Goal: Task Accomplishment & Management: Manage account settings

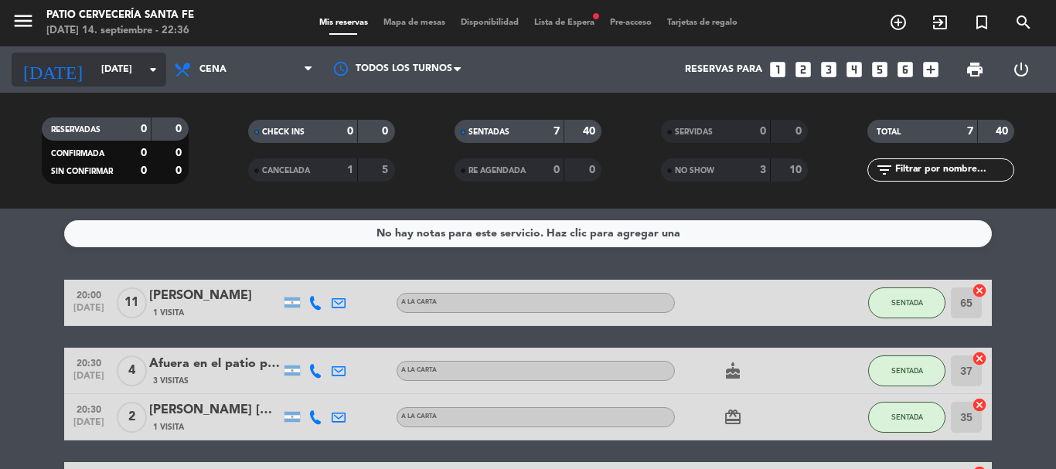
scroll to position [256, 0]
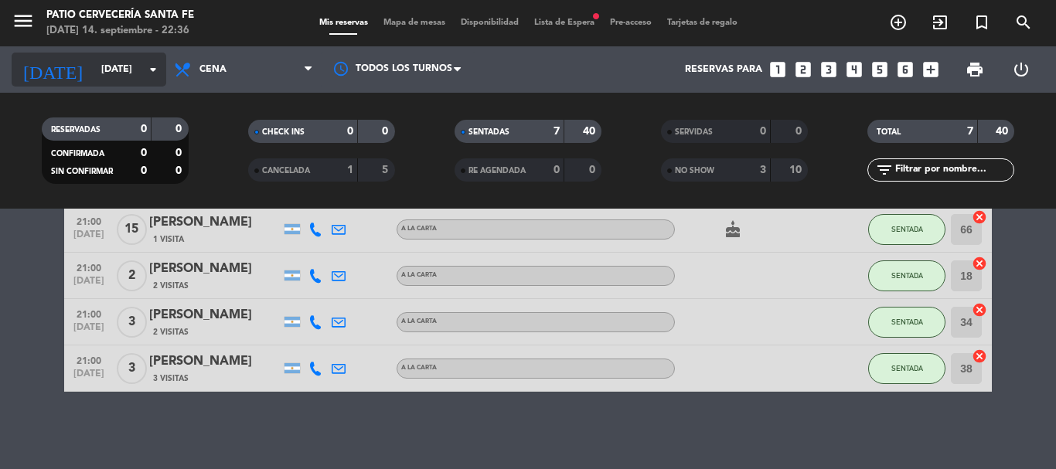
click at [118, 74] on input "[DATE]" at bounding box center [159, 69] width 131 height 26
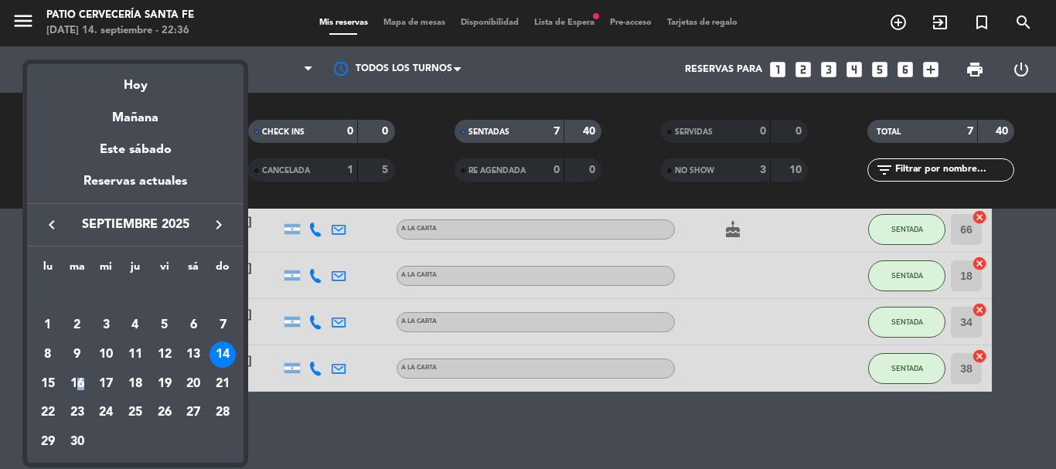
click at [80, 383] on div "16" at bounding box center [77, 384] width 26 height 26
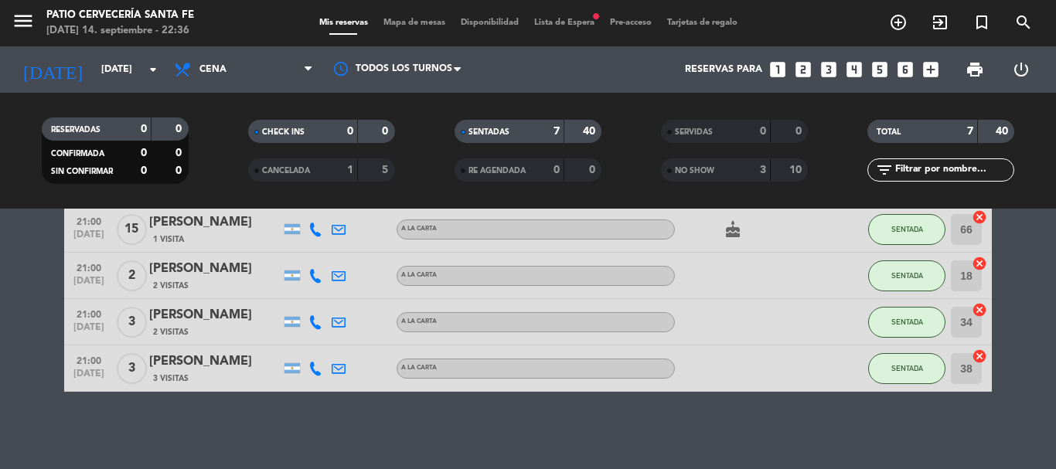
type input "[DATE]"
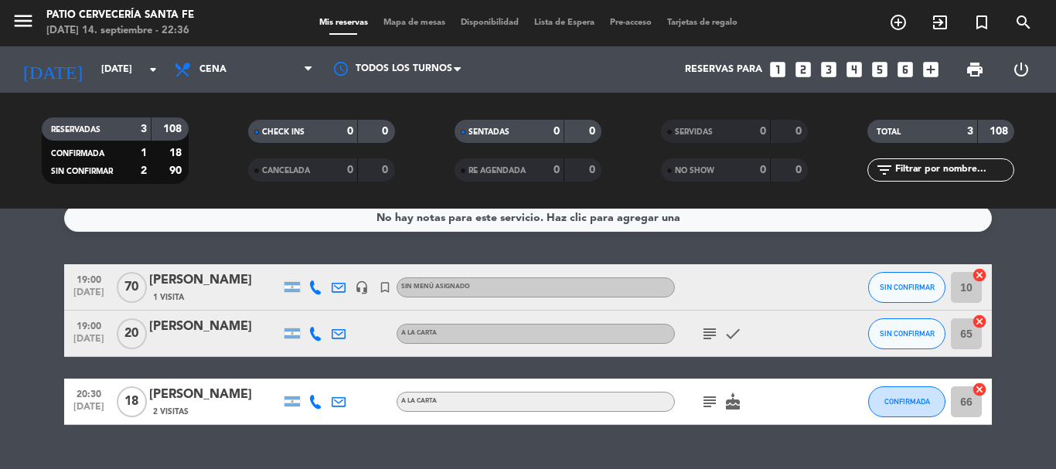
scroll to position [0, 0]
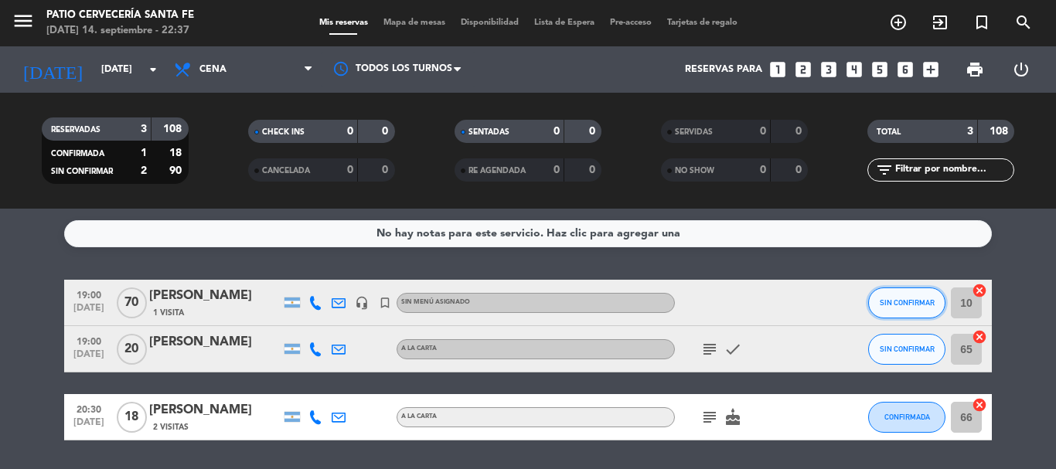
click at [905, 299] on span "SIN CONFIRMAR" at bounding box center [907, 302] width 55 height 9
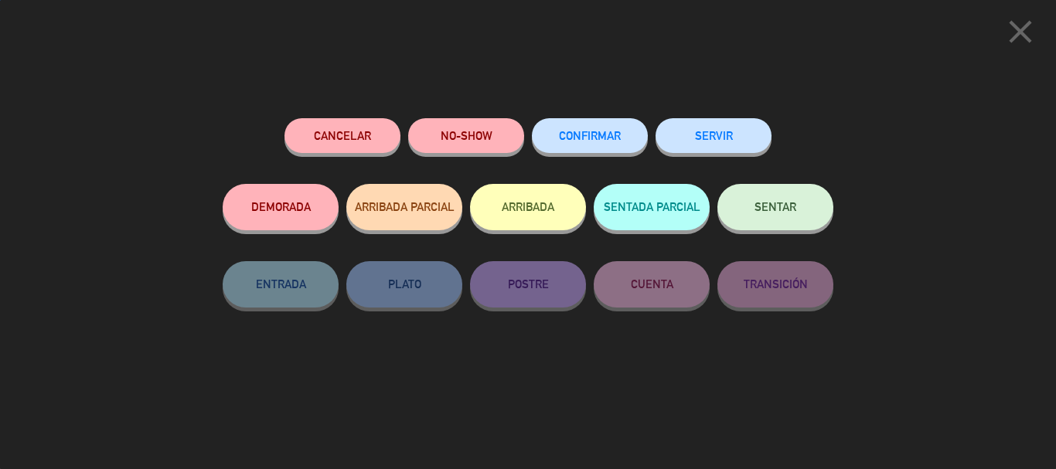
click at [557, 120] on div "CONFIRMAR" at bounding box center [590, 151] width 116 height 66
click at [595, 145] on button "CONFIRMAR" at bounding box center [590, 135] width 116 height 35
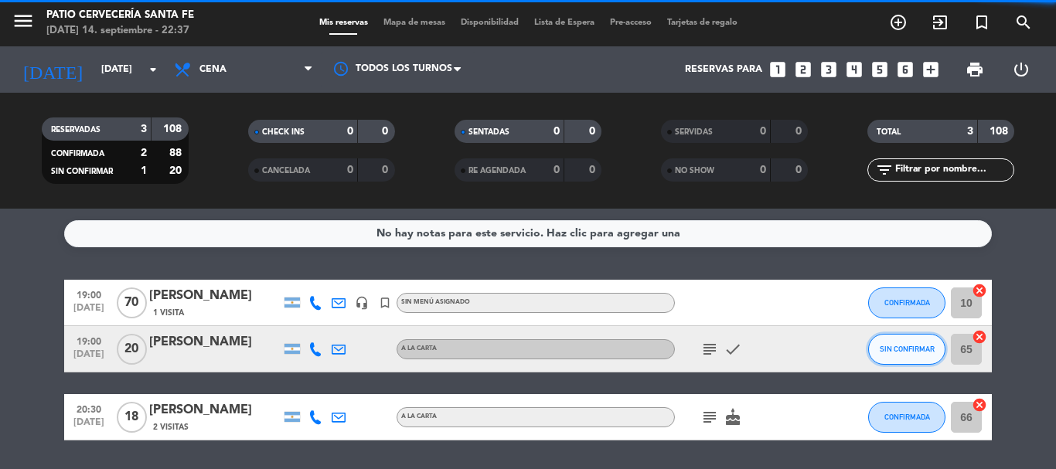
click at [905, 357] on button "SIN CONFIRMAR" at bounding box center [906, 349] width 77 height 31
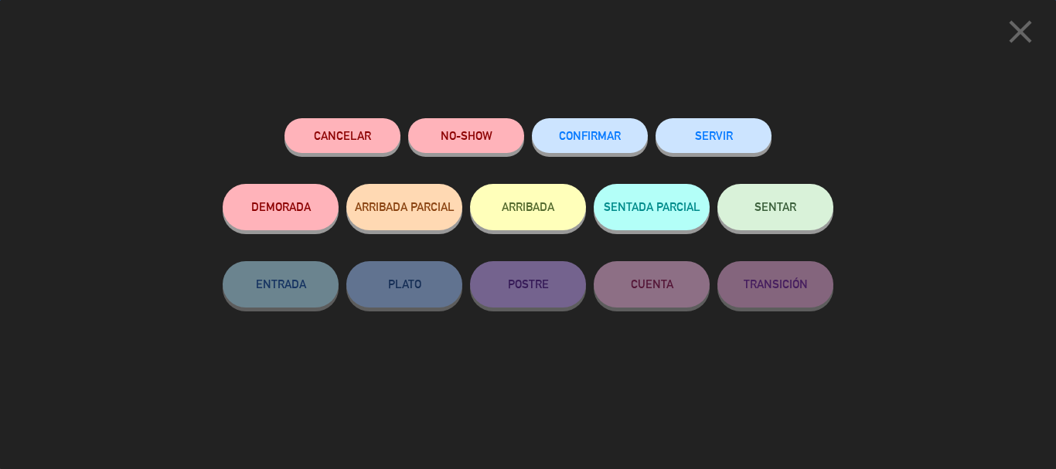
click at [578, 135] on span "CONFIRMAR" at bounding box center [590, 135] width 62 height 13
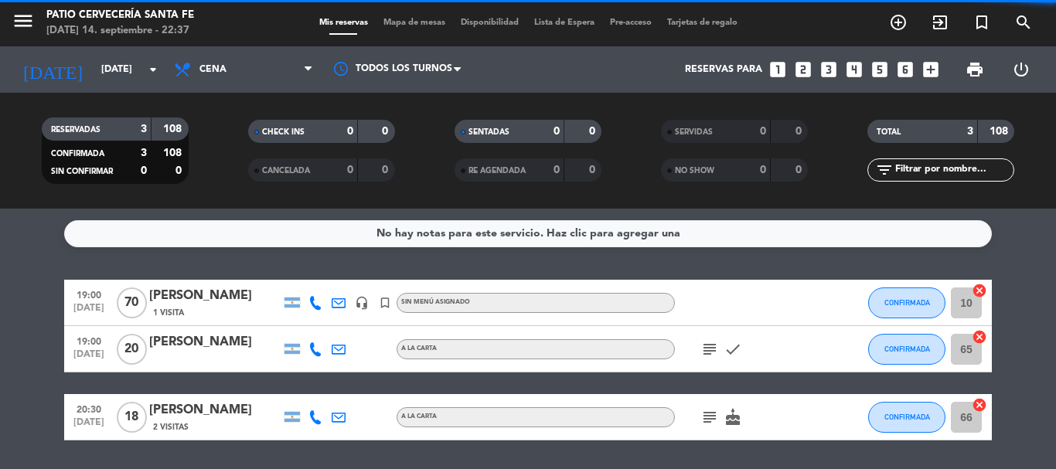
click at [709, 343] on icon "subject" at bounding box center [709, 349] width 19 height 19
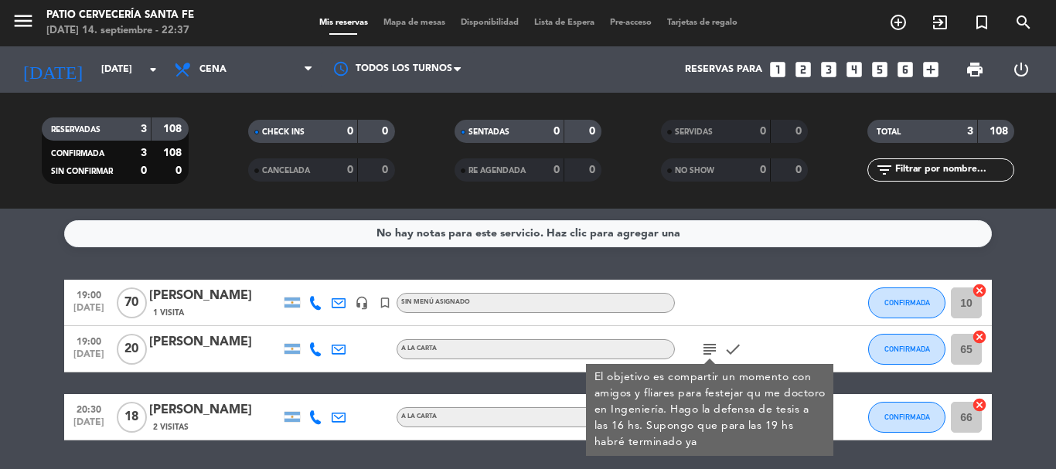
click at [728, 303] on div at bounding box center [744, 303] width 139 height 46
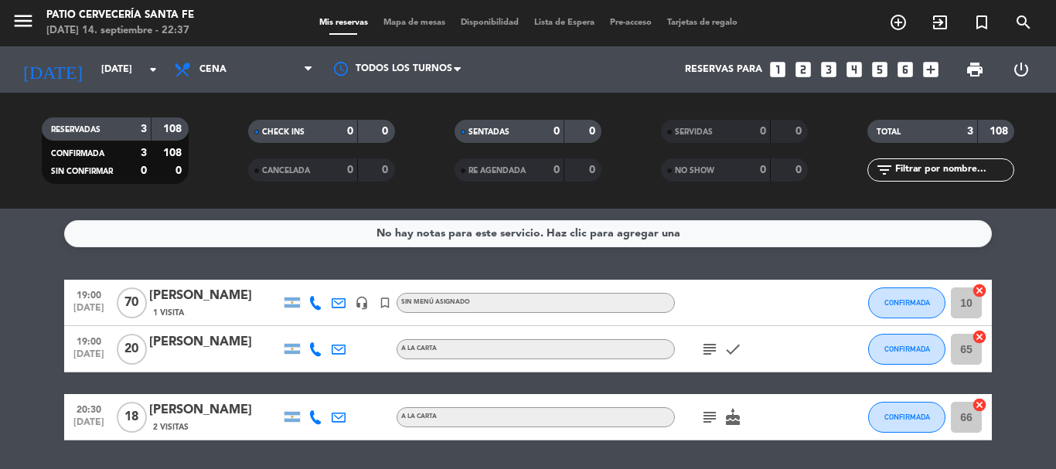
scroll to position [49, 0]
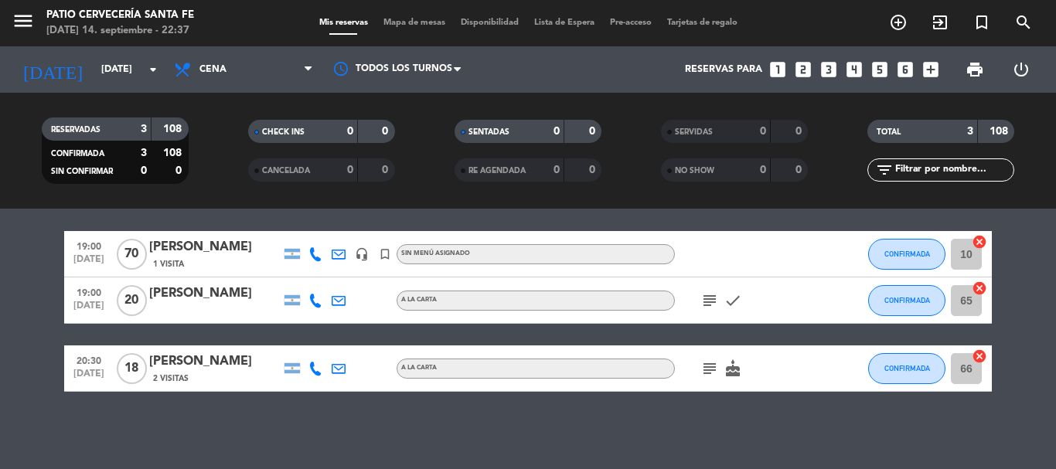
click at [699, 366] on span "subject" at bounding box center [709, 368] width 23 height 19
click at [710, 368] on icon "subject" at bounding box center [709, 368] width 19 height 19
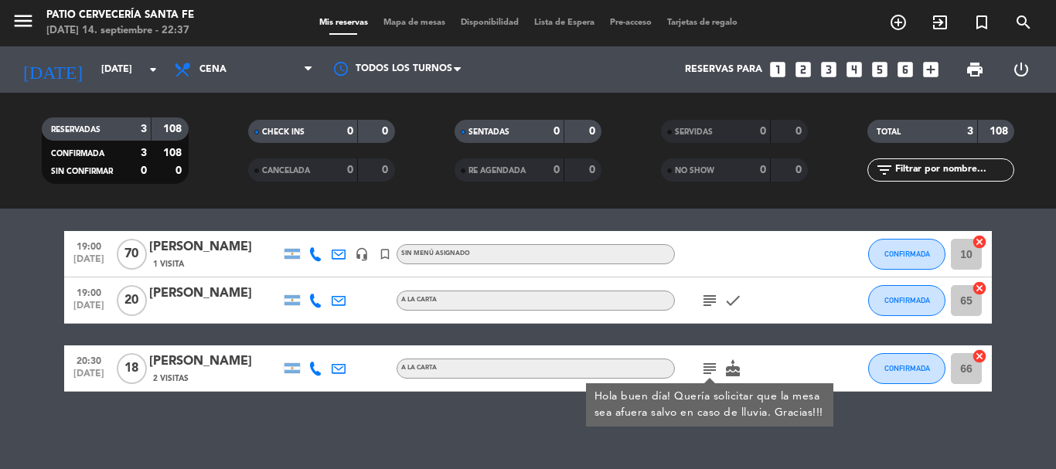
click at [764, 349] on div "subject Hola buen día! Quería solicitar que la mesa sea afuera salvo en caso de…" at bounding box center [744, 369] width 139 height 46
